Goal: Transaction & Acquisition: Subscribe to service/newsletter

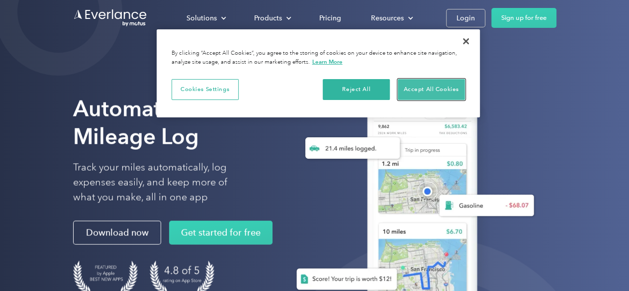
click at [418, 94] on button "Accept All Cookies" at bounding box center [431, 89] width 67 height 21
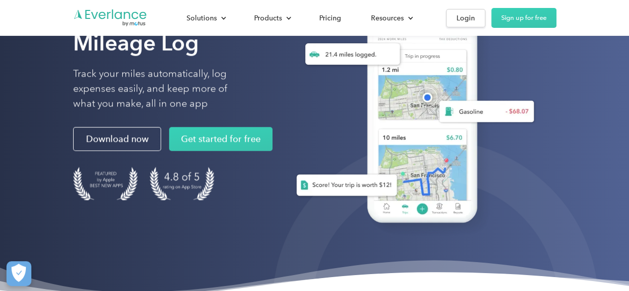
scroll to position [48, 0]
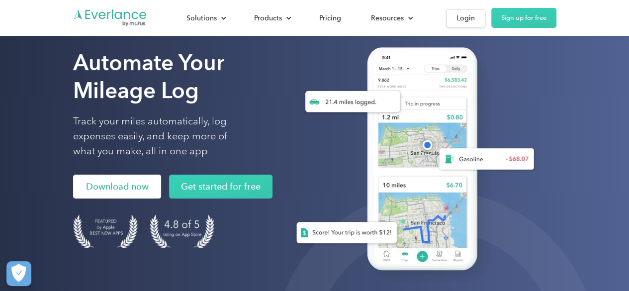
click at [115, 182] on link "Download now" at bounding box center [117, 186] width 88 height 24
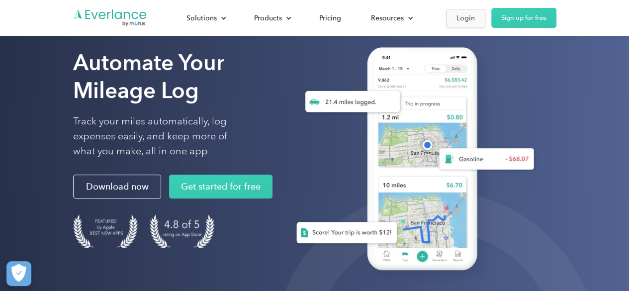
click at [459, 20] on div "Login" at bounding box center [465, 18] width 18 height 12
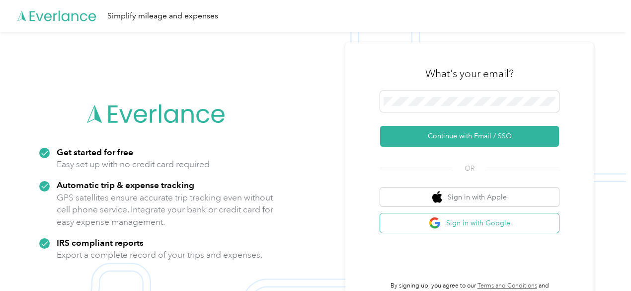
click at [472, 219] on button "Sign in with Google" at bounding box center [469, 222] width 179 height 19
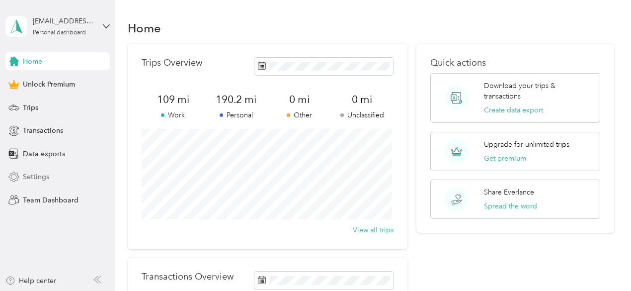
click at [33, 179] on span "Settings" at bounding box center [36, 177] width 26 height 10
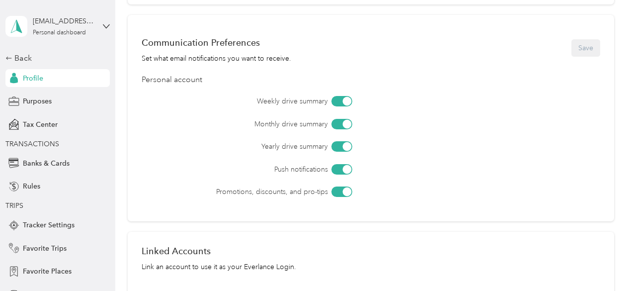
scroll to position [280, 0]
click at [541, 167] on div "Push notifications" at bounding box center [398, 168] width 403 height 10
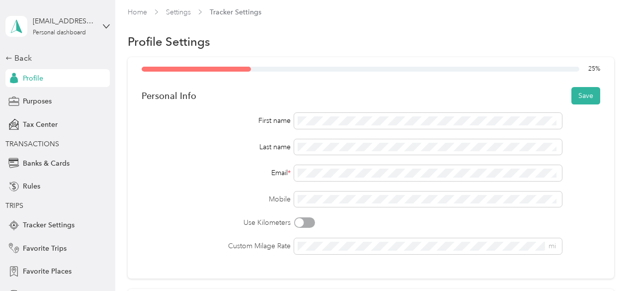
scroll to position [0, 0]
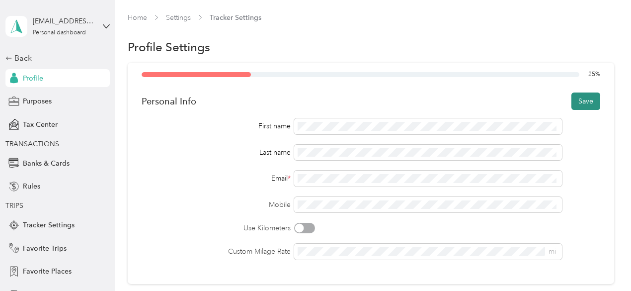
click at [574, 104] on button "Save" at bounding box center [586, 100] width 29 height 17
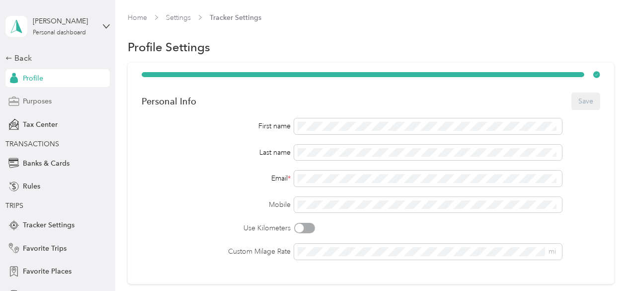
click at [39, 104] on span "Purposes" at bounding box center [37, 101] width 29 height 10
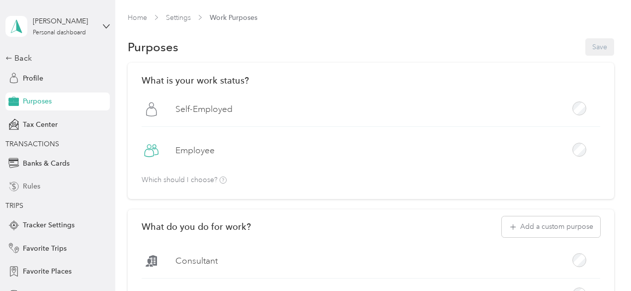
click at [42, 189] on div "Rules" at bounding box center [57, 186] width 104 height 18
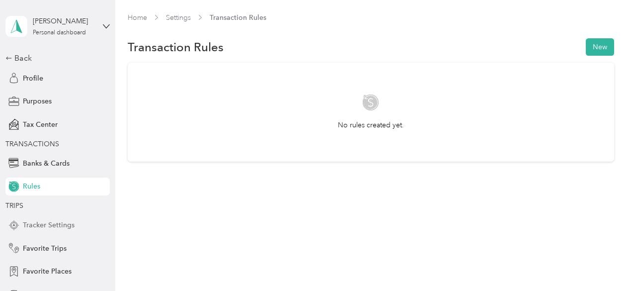
click at [53, 227] on span "Tracker Settings" at bounding box center [49, 225] width 52 height 10
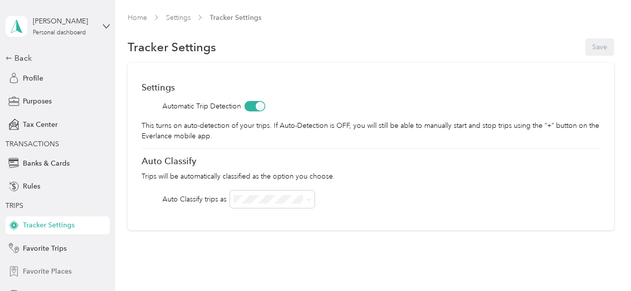
click at [60, 270] on span "Favorite Places" at bounding box center [47, 271] width 49 height 10
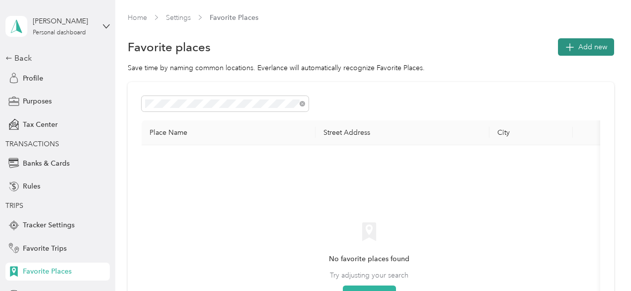
click at [579, 46] on span "Add new" at bounding box center [593, 47] width 29 height 10
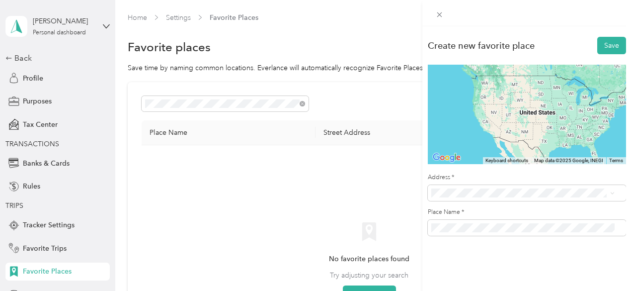
click at [231, 105] on div "Create new favorite place Save ← Move left → Move right ↑ Move up ↓ Move down +…" at bounding box center [315, 145] width 631 height 291
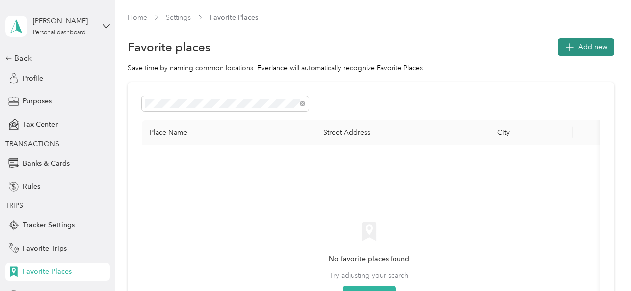
click at [579, 46] on span "Add new" at bounding box center [593, 47] width 29 height 10
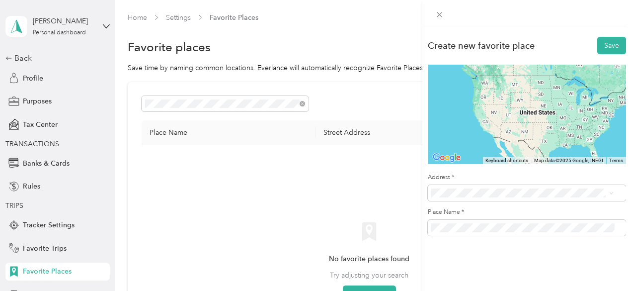
click at [497, 231] on span "5845 North Farleigh Way Meridian, Idaho 83646, United States" at bounding box center [499, 228] width 99 height 9
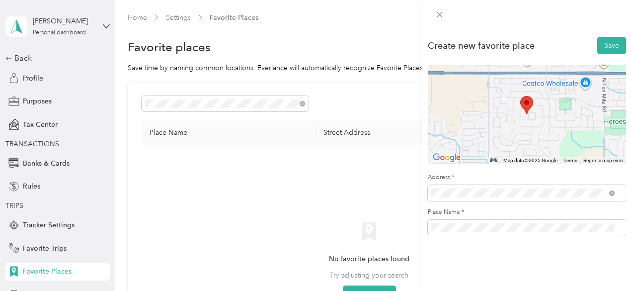
click at [463, 16] on div at bounding box center [527, 13] width 209 height 26
click at [514, 49] on div "Create new favorite place" at bounding box center [481, 45] width 107 height 10
click at [598, 43] on button "Save" at bounding box center [612, 45] width 29 height 17
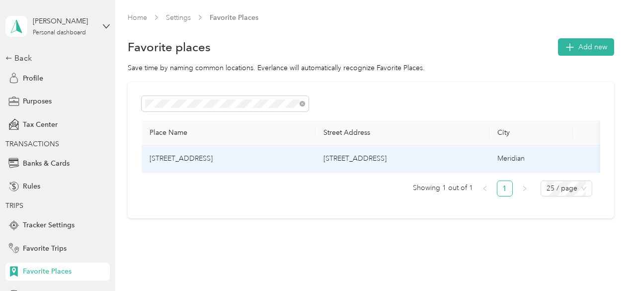
click at [211, 165] on td "5845 North Farleigh Way, Meridian" at bounding box center [229, 158] width 174 height 27
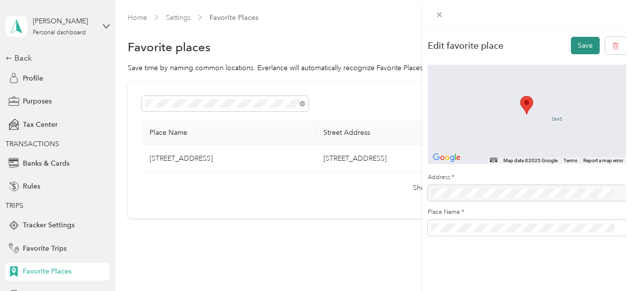
click at [579, 48] on button "Save" at bounding box center [585, 45] width 29 height 17
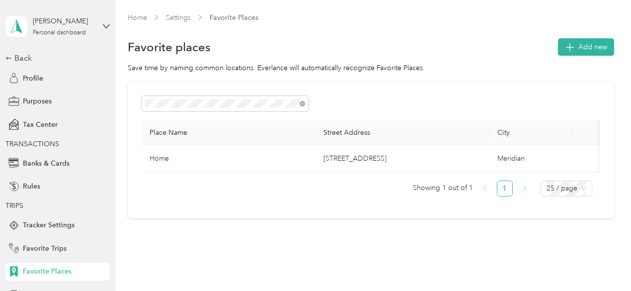
drag, startPoint x: 107, startPoint y: 69, endPoint x: 112, endPoint y: 123, distance: 54.9
click at [112, 123] on aside "Kreigh Magaw Personal dashboard Back Profile Purposes Tax Center TRANSACTIONS B…" at bounding box center [57, 145] width 115 height 291
click at [35, 99] on span "Purposes" at bounding box center [37, 101] width 29 height 10
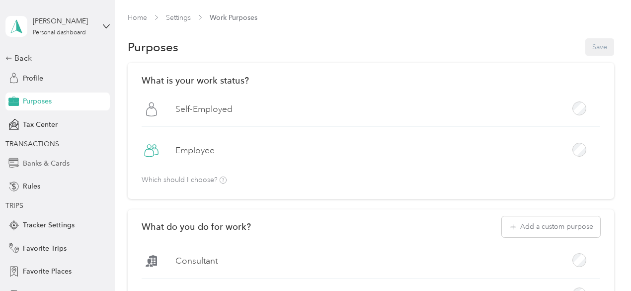
click at [53, 167] on span "Banks & Cards" at bounding box center [46, 163] width 47 height 10
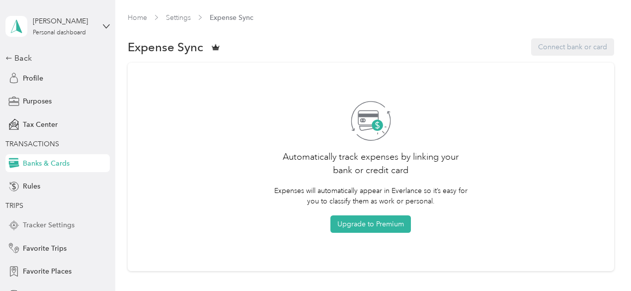
click at [73, 227] on div "Tracker Settings" at bounding box center [57, 225] width 104 height 18
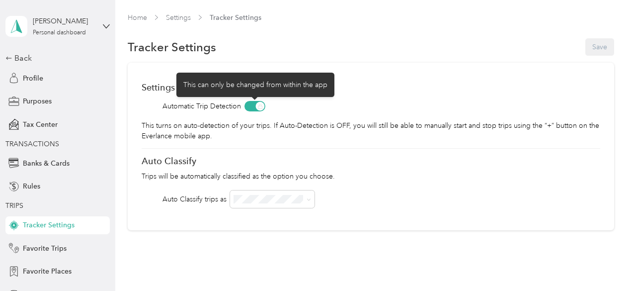
click at [259, 108] on span at bounding box center [255, 106] width 21 height 10
click at [250, 108] on span at bounding box center [255, 106] width 21 height 10
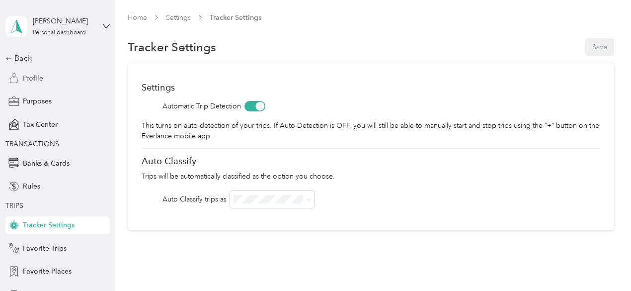
click at [31, 75] on span "Profile" at bounding box center [33, 78] width 20 height 10
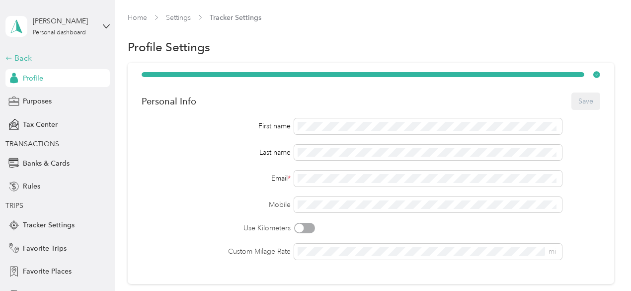
click at [20, 62] on div "Back" at bounding box center [54, 58] width 99 height 12
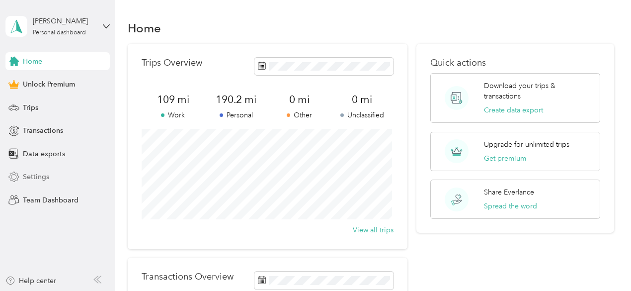
click at [41, 177] on span "Settings" at bounding box center [36, 177] width 26 height 10
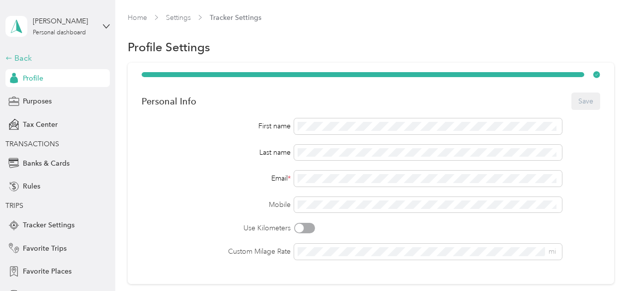
click at [15, 58] on div "Back" at bounding box center [54, 58] width 99 height 12
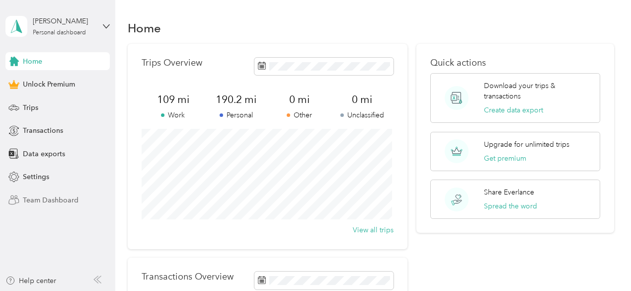
click at [30, 198] on span "Team Dashboard" at bounding box center [51, 200] width 56 height 10
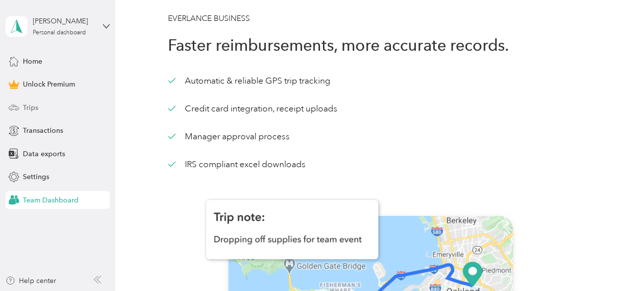
click at [39, 110] on div "Trips" at bounding box center [57, 107] width 104 height 18
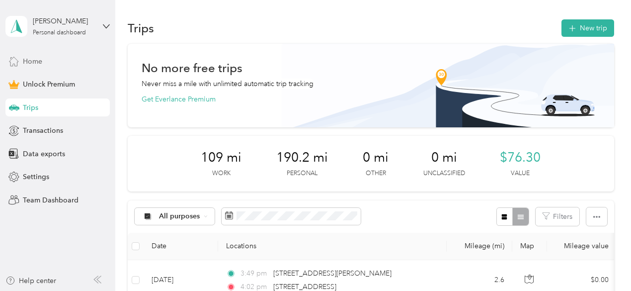
click at [38, 62] on span "Home" at bounding box center [32, 61] width 19 height 10
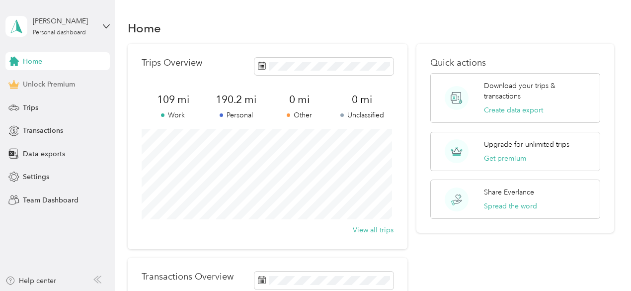
click at [41, 87] on span "Unlock Premium" at bounding box center [49, 84] width 52 height 10
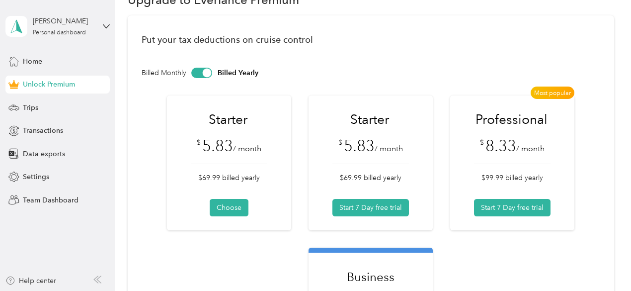
scroll to position [4, 0]
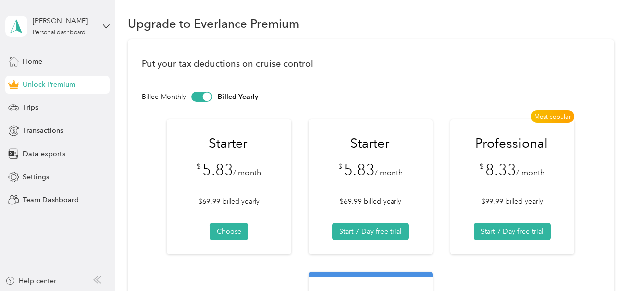
click at [198, 93] on div at bounding box center [201, 96] width 21 height 10
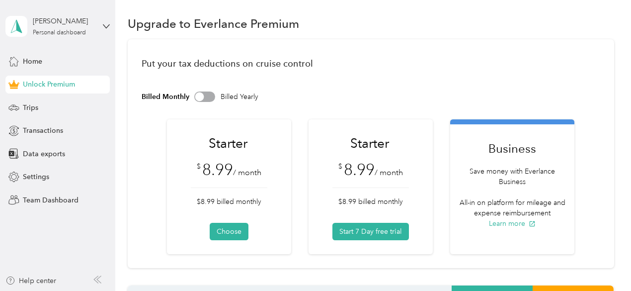
click at [198, 93] on div at bounding box center [199, 96] width 9 height 9
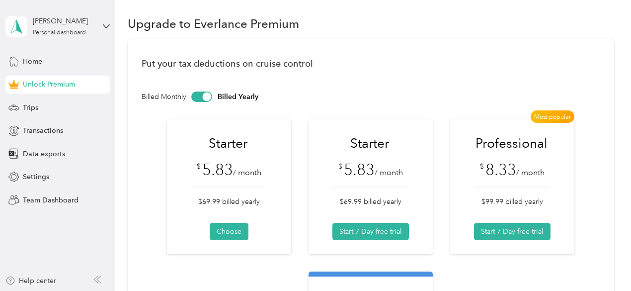
click at [198, 93] on div at bounding box center [201, 96] width 21 height 10
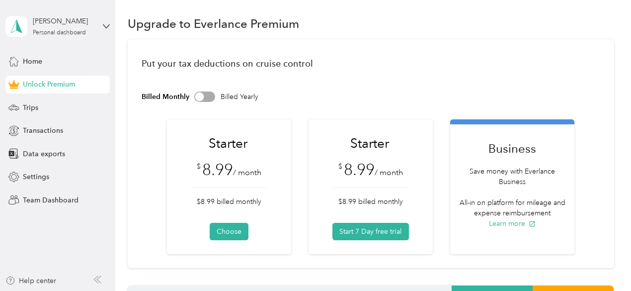
click at [198, 95] on div at bounding box center [199, 96] width 9 height 9
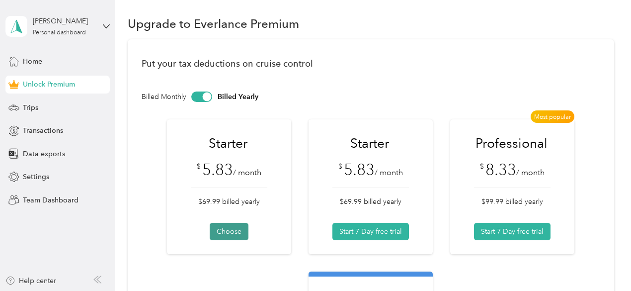
click at [219, 230] on button "Choose" at bounding box center [229, 231] width 39 height 17
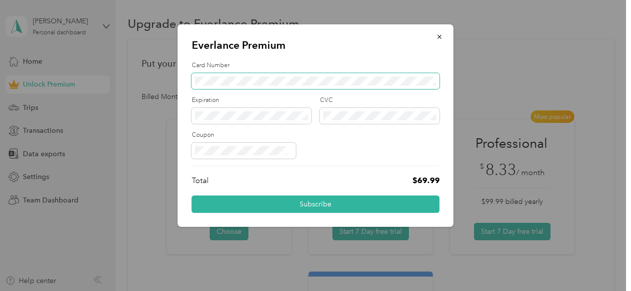
click at [203, 76] on span at bounding box center [316, 81] width 248 height 16
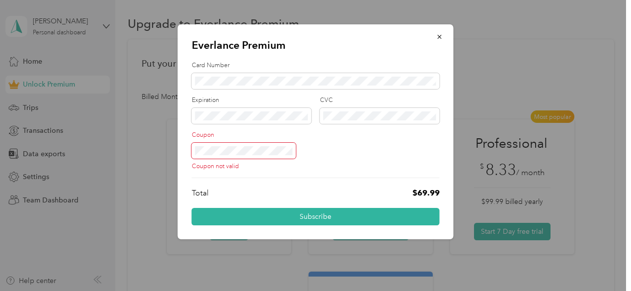
click at [346, 141] on div "Coupon Coupon not valid" at bounding box center [316, 151] width 248 height 40
click at [338, 150] on div "Coupon not valid" at bounding box center [316, 157] width 248 height 28
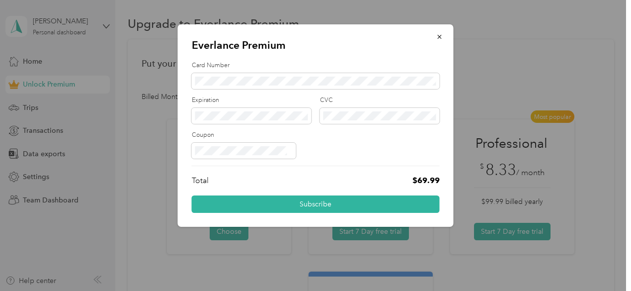
click at [293, 134] on label "Coupon" at bounding box center [316, 135] width 248 height 9
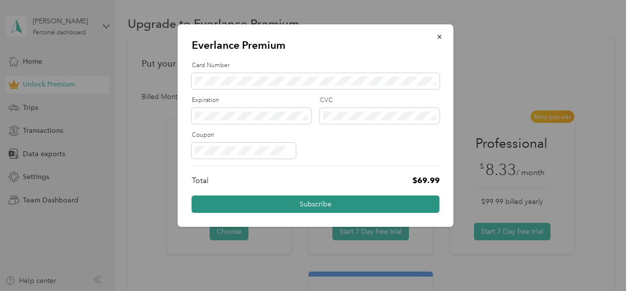
click at [323, 202] on button "Subscribe" at bounding box center [316, 203] width 248 height 17
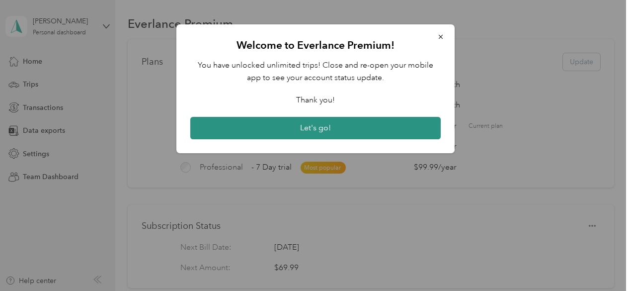
click at [340, 128] on button "Let's go!" at bounding box center [315, 128] width 251 height 23
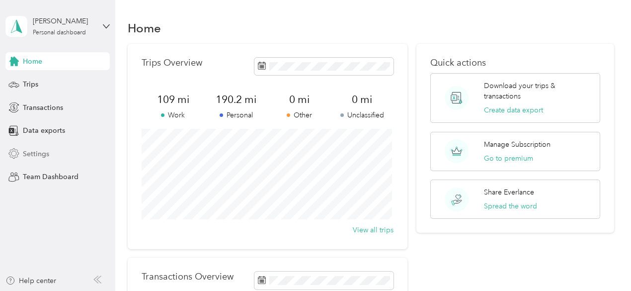
click at [41, 155] on span "Settings" at bounding box center [36, 154] width 26 height 10
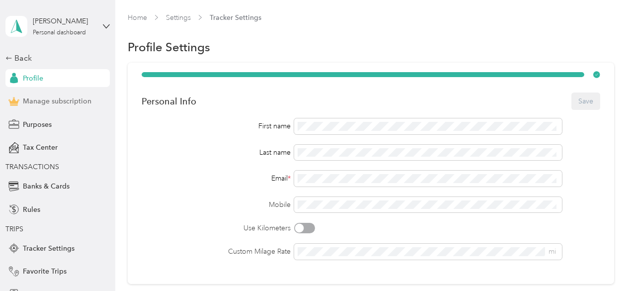
click at [38, 100] on span "Manage subscription" at bounding box center [57, 101] width 69 height 10
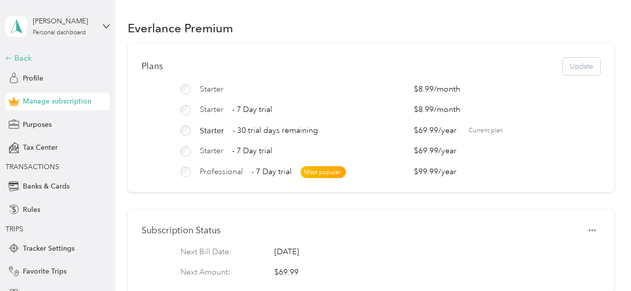
click at [23, 58] on div "Back" at bounding box center [54, 58] width 99 height 12
